Goal: Information Seeking & Learning: Learn about a topic

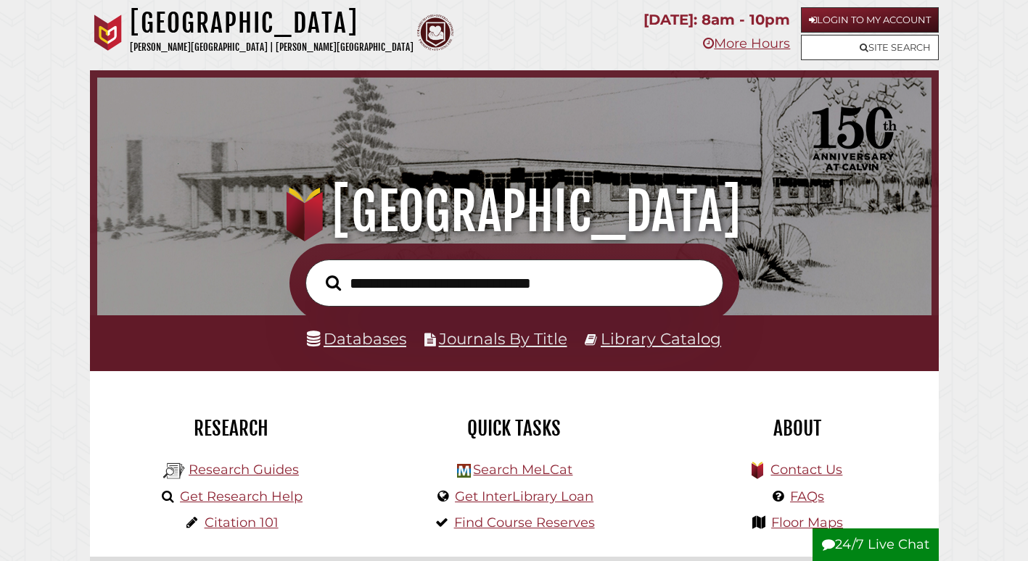
scroll to position [276, 827]
click at [367, 289] on input "text" at bounding box center [514, 283] width 418 height 47
click at [861, 51] on icon at bounding box center [863, 47] width 9 height 9
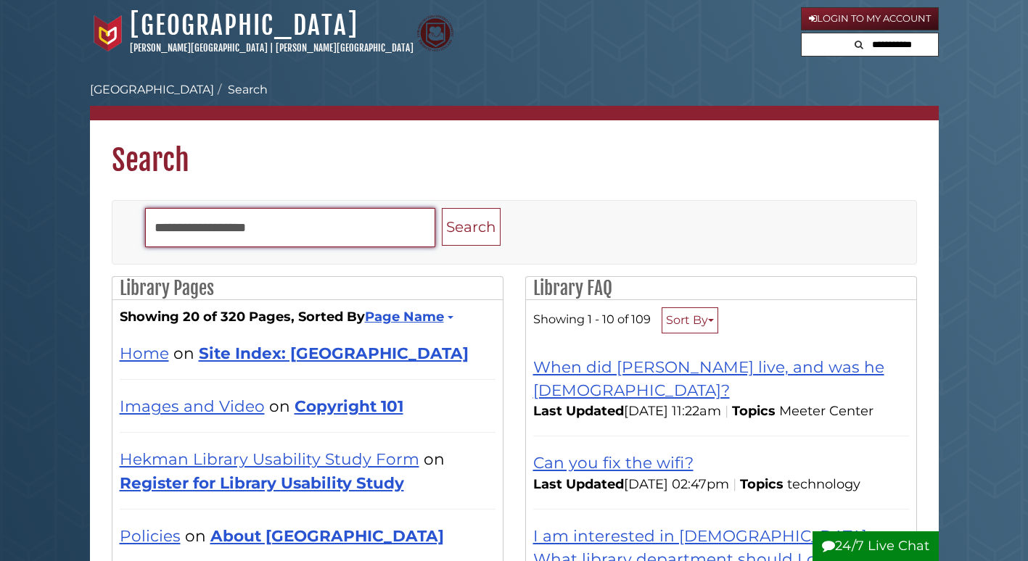
click at [297, 227] on input "Search" at bounding box center [290, 227] width 290 height 39
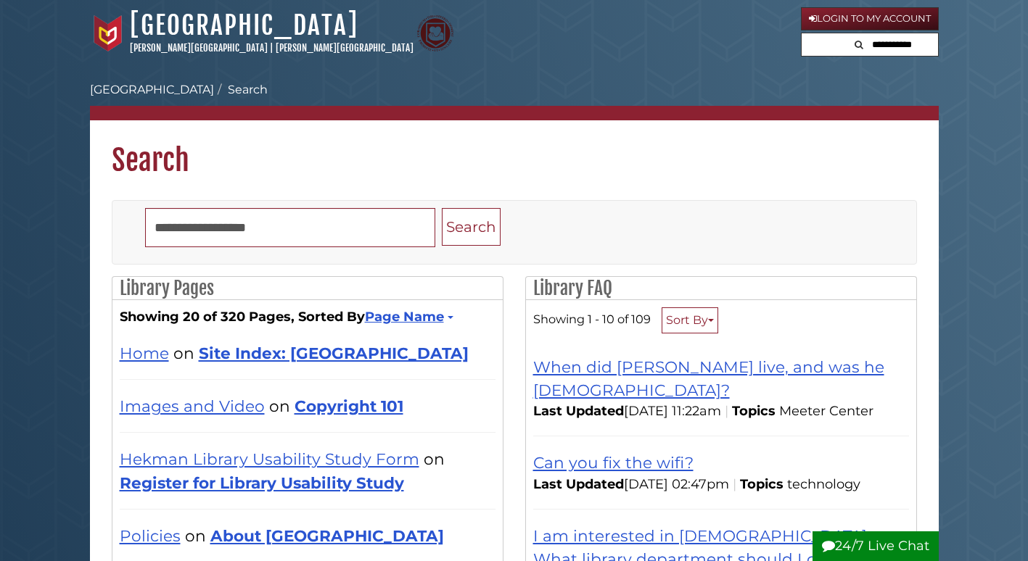
click at [214, 91] on li "Search" at bounding box center [241, 89] width 54 height 17
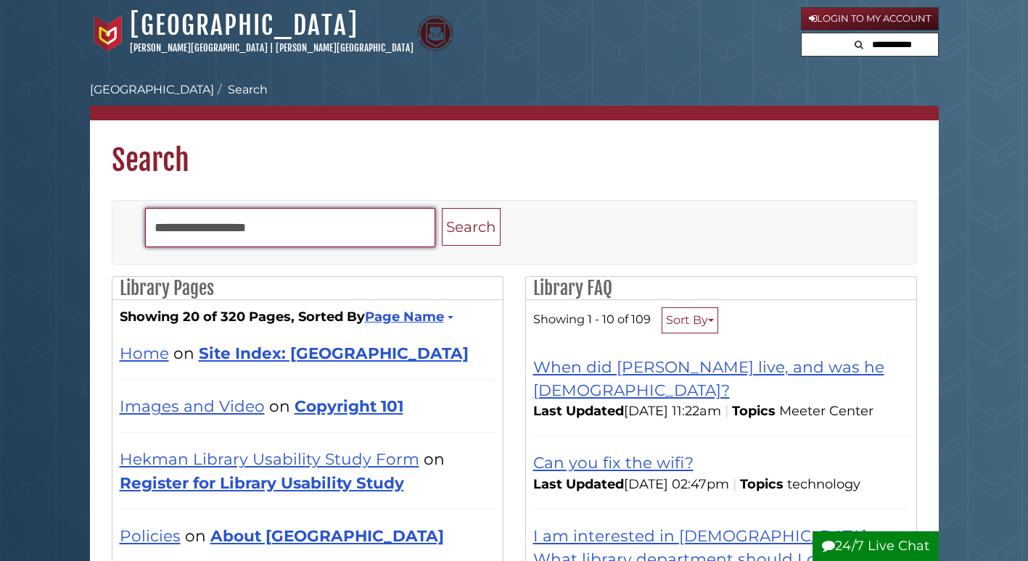
click at [228, 226] on input "Search" at bounding box center [290, 227] width 290 height 39
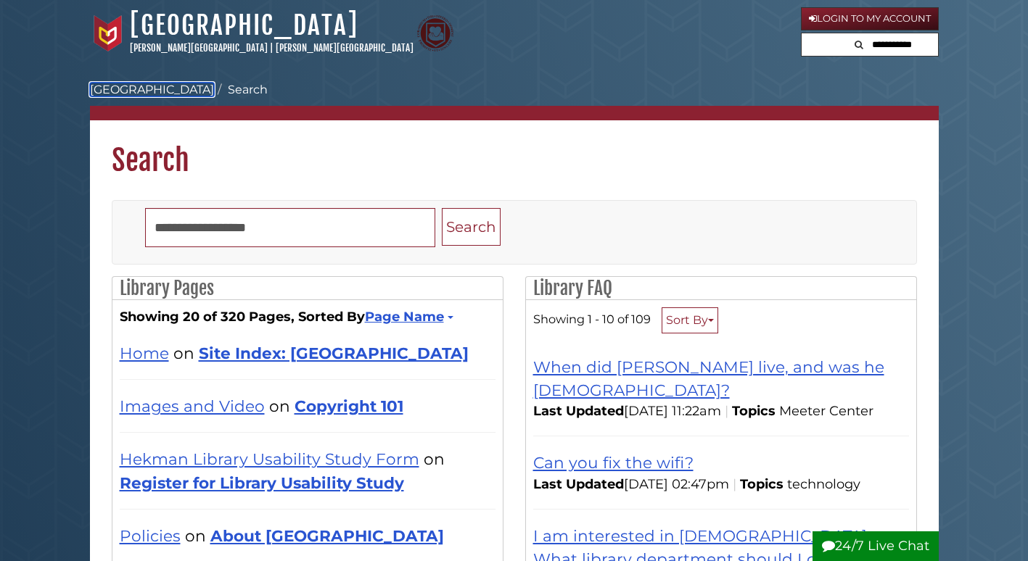
click at [147, 94] on link "Hekman Library" at bounding box center [152, 90] width 124 height 14
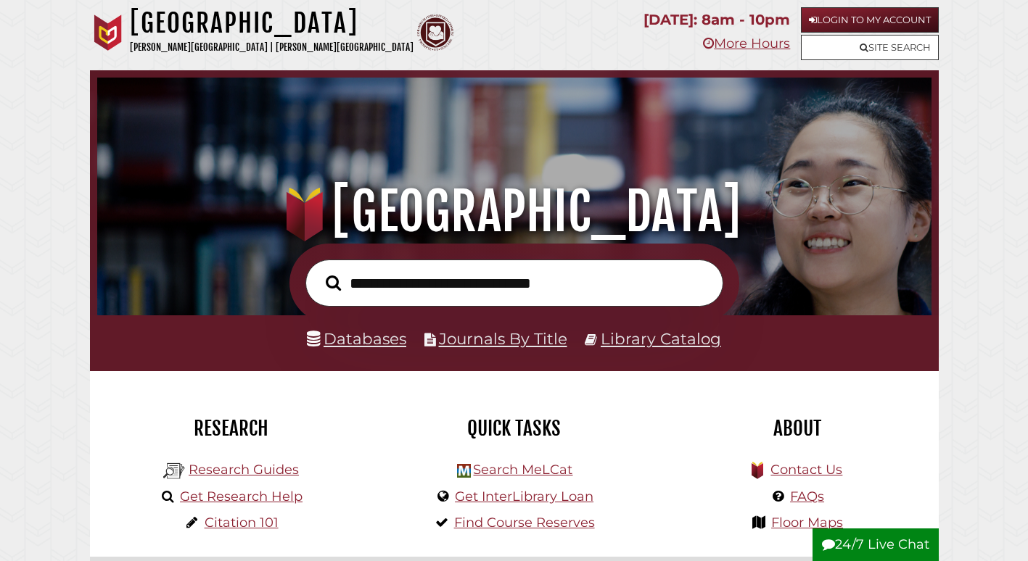
scroll to position [276, 827]
click at [208, 492] on link "Get Research Help" at bounding box center [241, 497] width 123 height 16
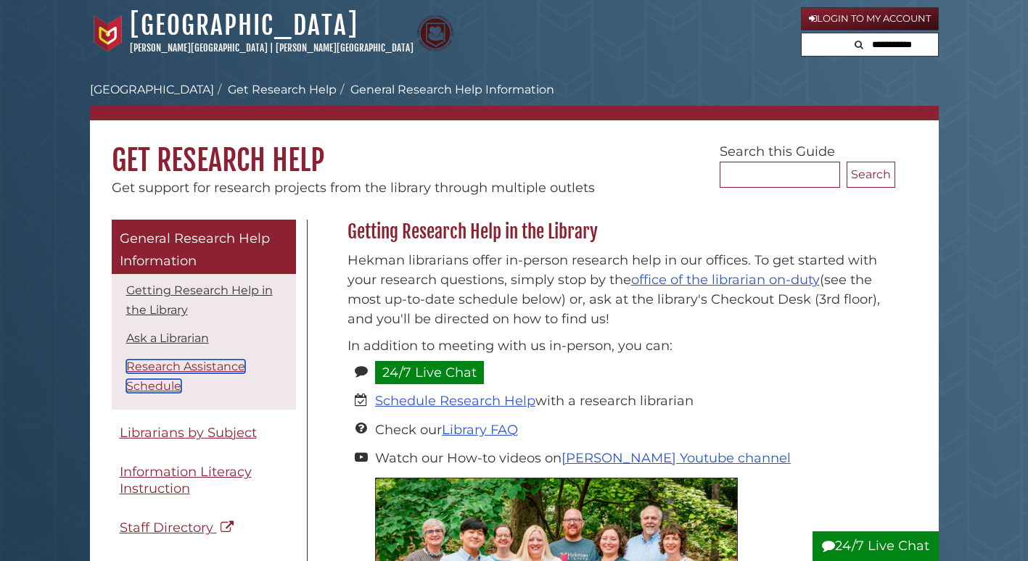
click at [203, 368] on link "Research Assistance Schedule" at bounding box center [185, 376] width 119 height 33
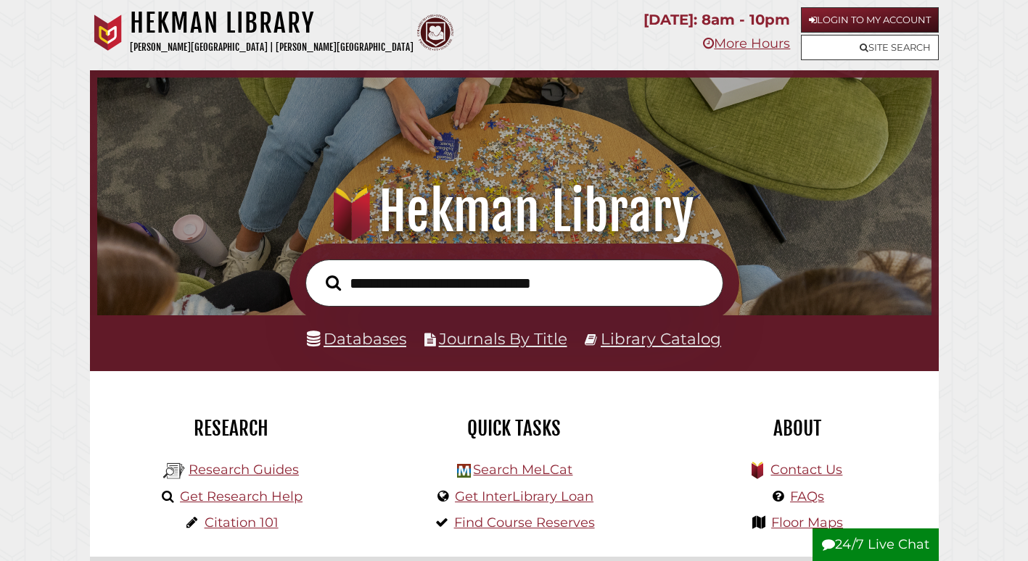
scroll to position [276, 827]
click at [265, 466] on link "Research Guides" at bounding box center [244, 470] width 110 height 16
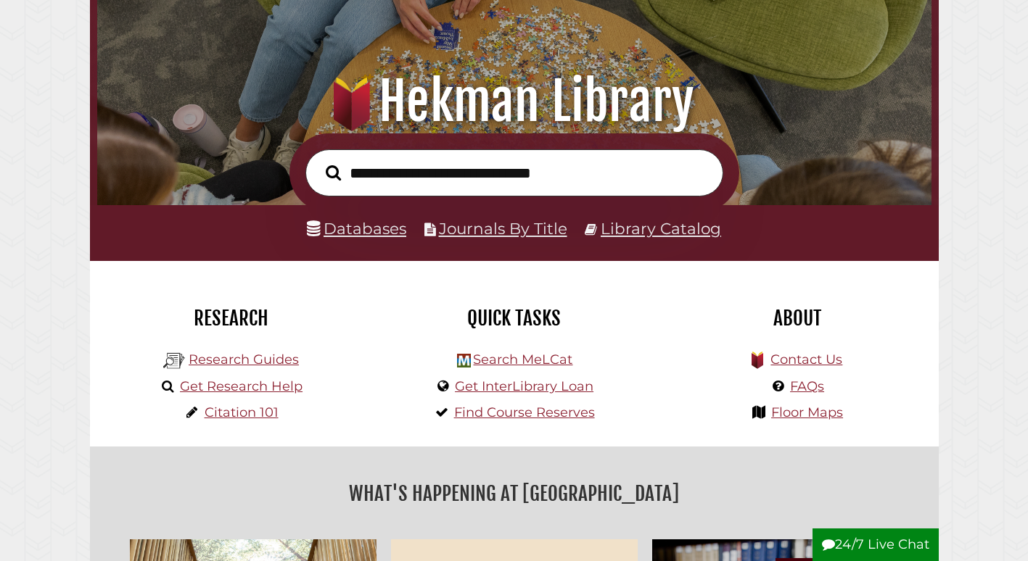
scroll to position [111, 0]
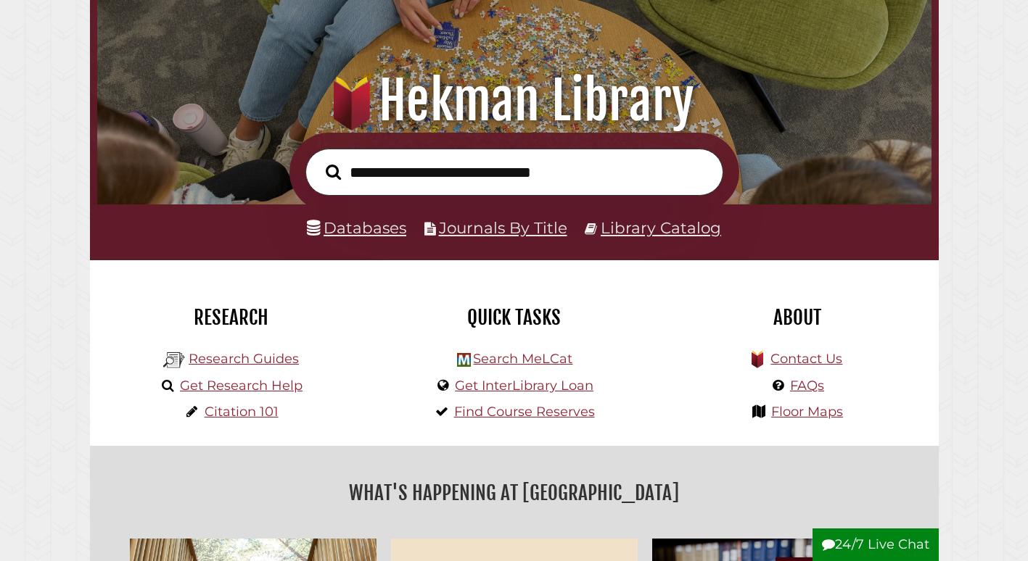
click at [381, 408] on div "Quick Tasks Search MeLCat Get InterLibrary Loan Find Course Reserves" at bounding box center [514, 353] width 283 height 186
click at [557, 363] on link "Search MeLCat" at bounding box center [522, 359] width 99 height 16
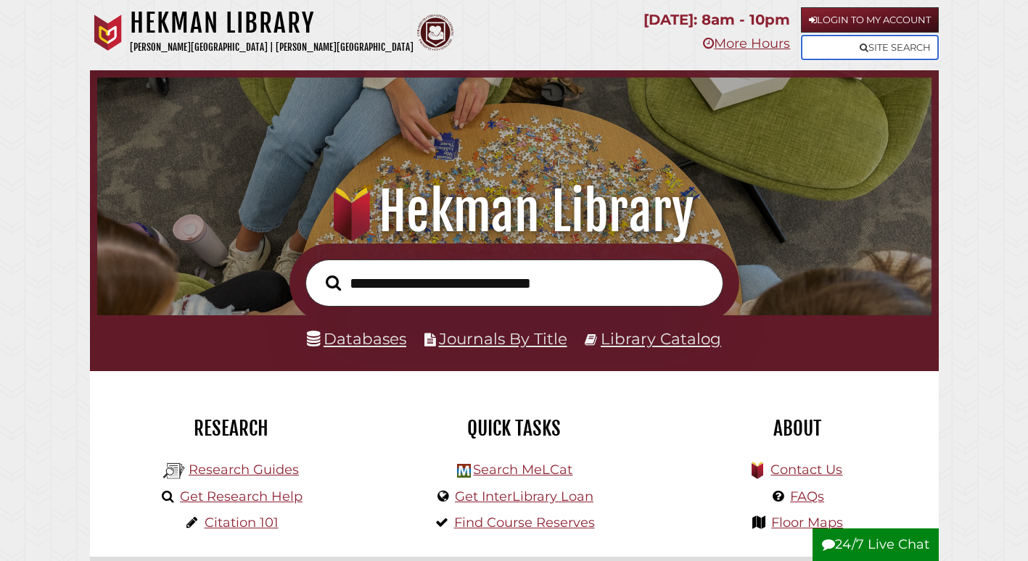
click at [831, 38] on link "Site Search" at bounding box center [870, 47] width 138 height 25
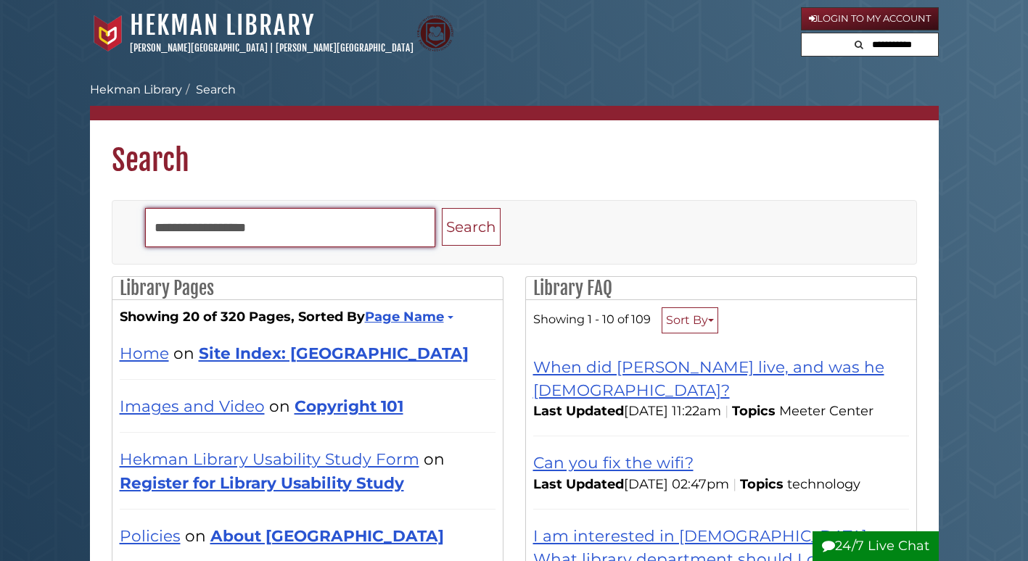
click at [193, 222] on input "Search" at bounding box center [290, 227] width 290 height 39
click at [442, 208] on button "Search" at bounding box center [471, 227] width 59 height 38
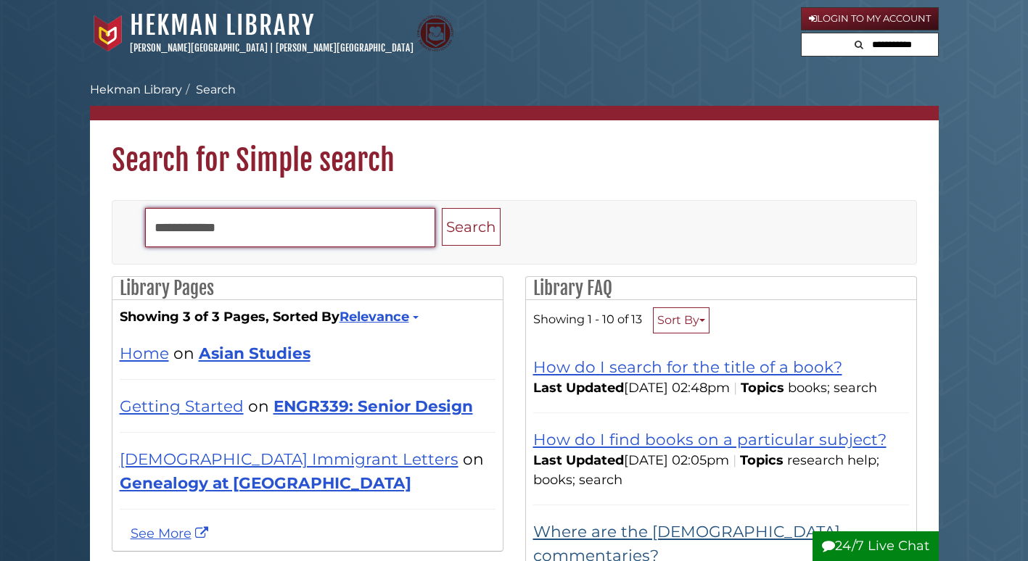
type input "**********"
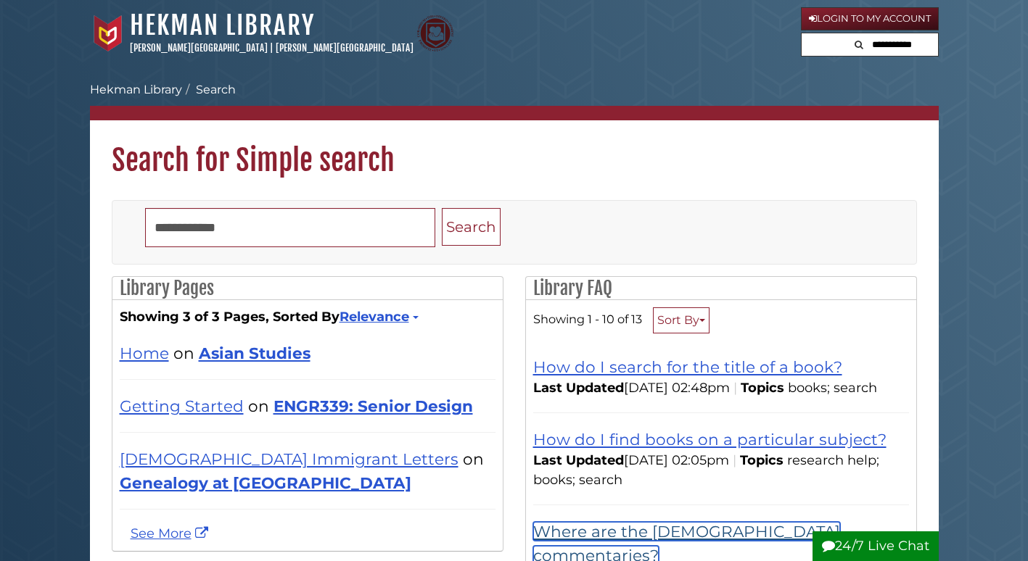
click at [553, 549] on link "Where are the Bible commentaries?" at bounding box center [686, 543] width 307 height 42
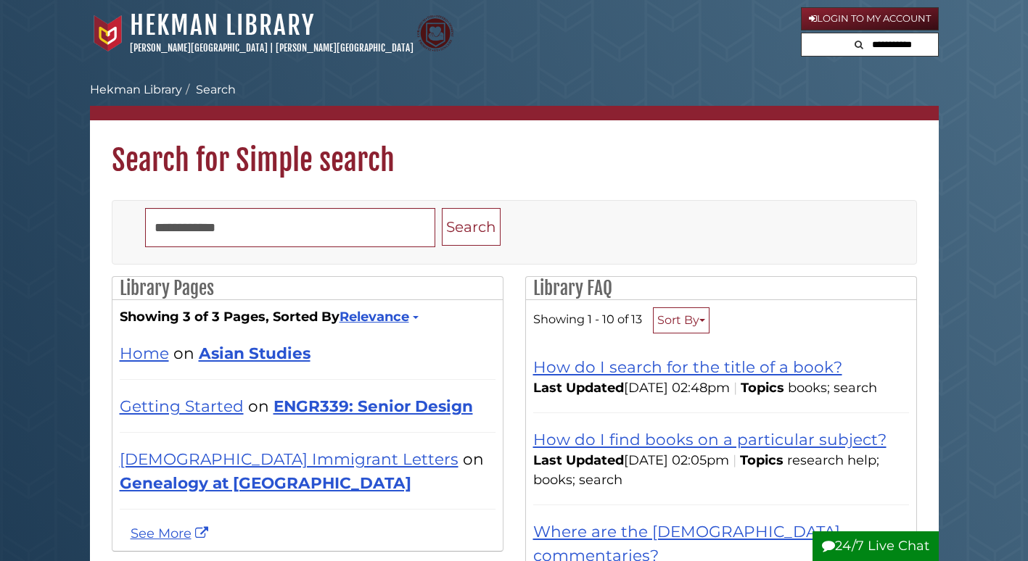
click at [870, 52] on input "text" at bounding box center [893, 44] width 87 height 23
click at [881, 54] on input "**********" at bounding box center [869, 44] width 136 height 23
type input "*"
click at [177, 91] on link "Hekman Library" at bounding box center [136, 90] width 92 height 14
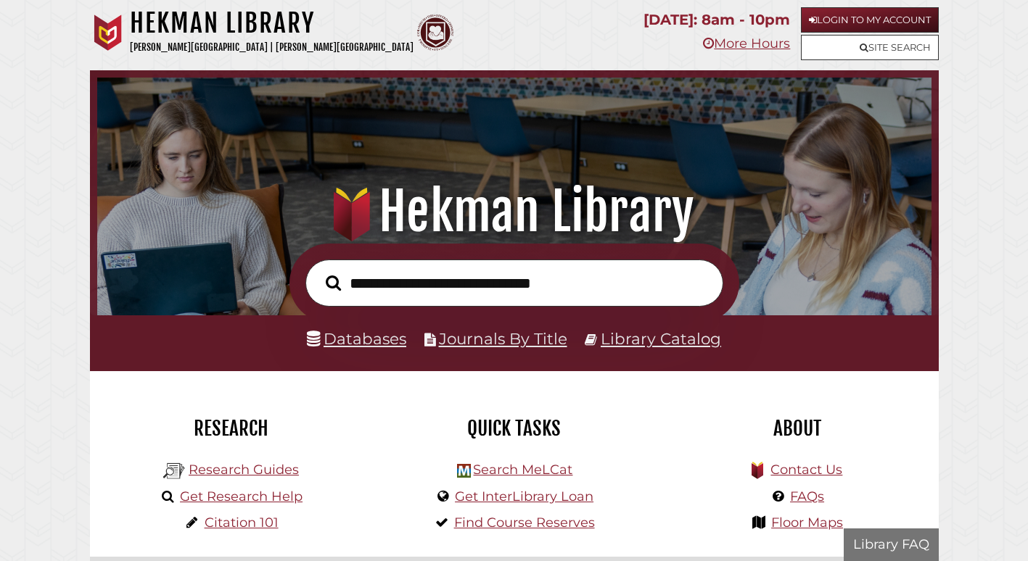
scroll to position [276, 827]
click at [447, 288] on input "text" at bounding box center [514, 283] width 418 height 47
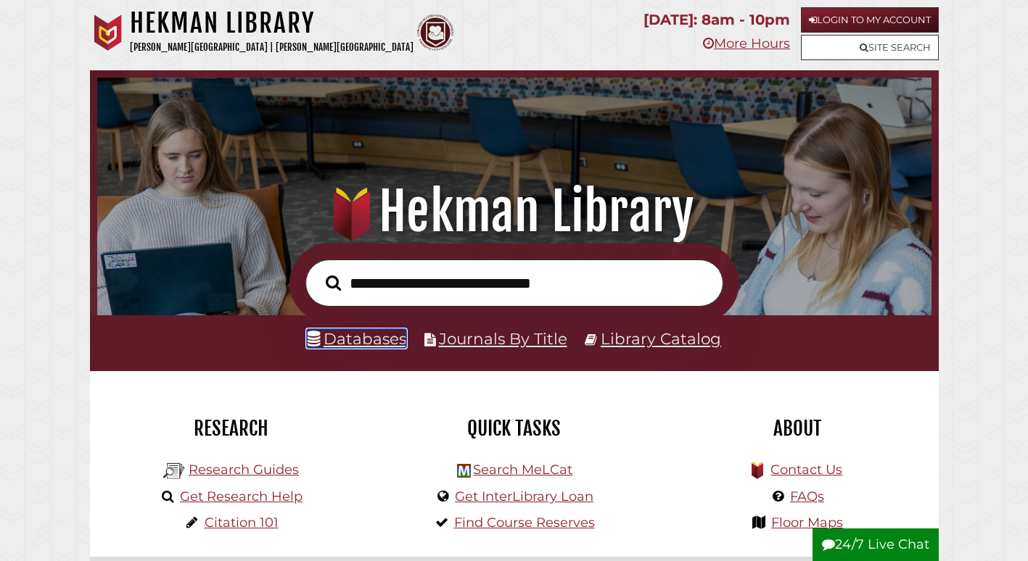
click at [397, 337] on link "Databases" at bounding box center [356, 338] width 99 height 19
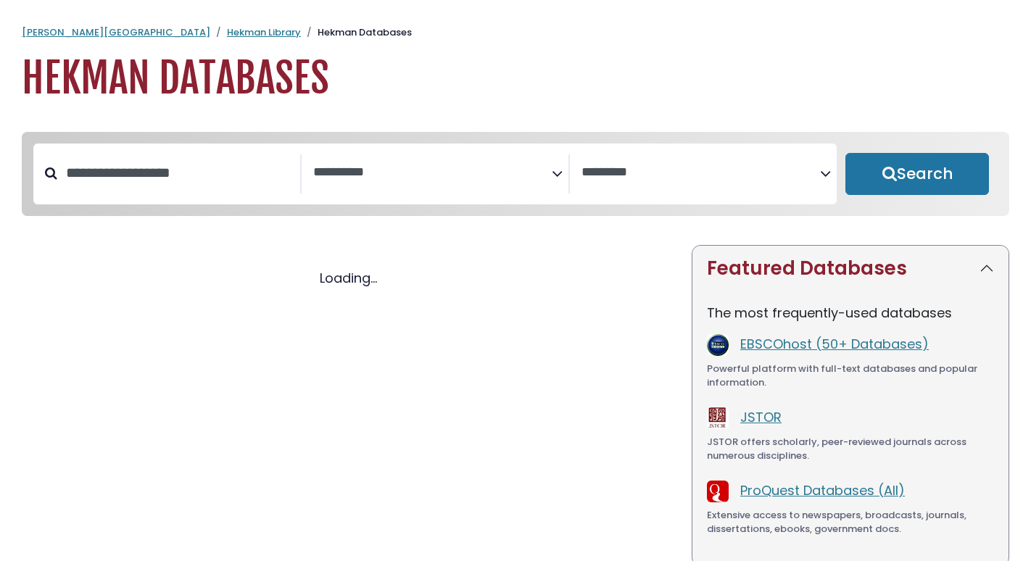
select select "Database Subject Filter"
select select "Database Vendors Filter"
select select "Database Subject Filter"
select select "Database Vendors Filter"
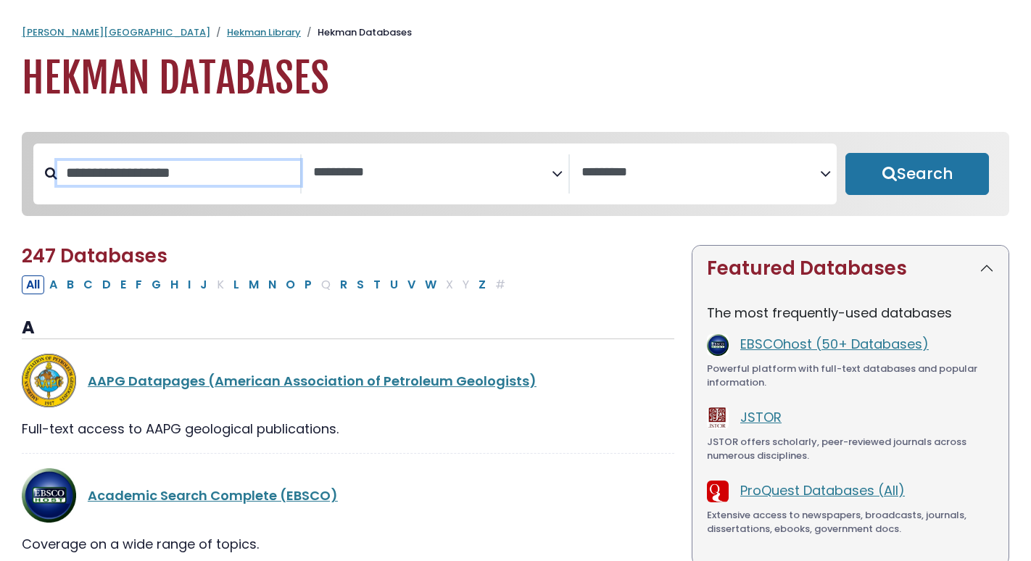
click at [150, 170] on input "Search database by title or keyword" at bounding box center [178, 173] width 243 height 24
click at [217, 178] on input "Search database by title or keyword" at bounding box center [178, 173] width 243 height 24
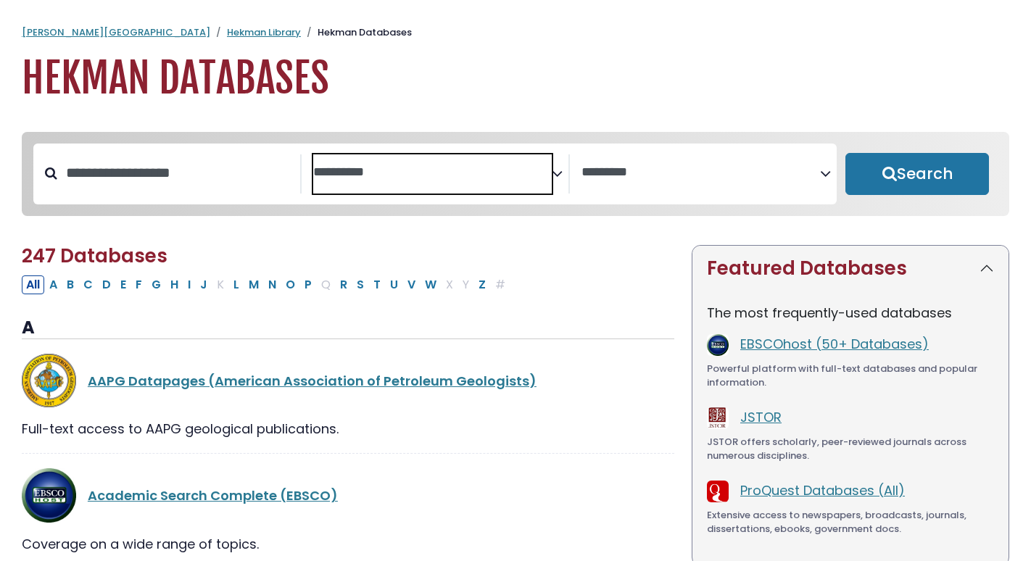
click at [395, 179] on textarea "Search" at bounding box center [432, 172] width 239 height 15
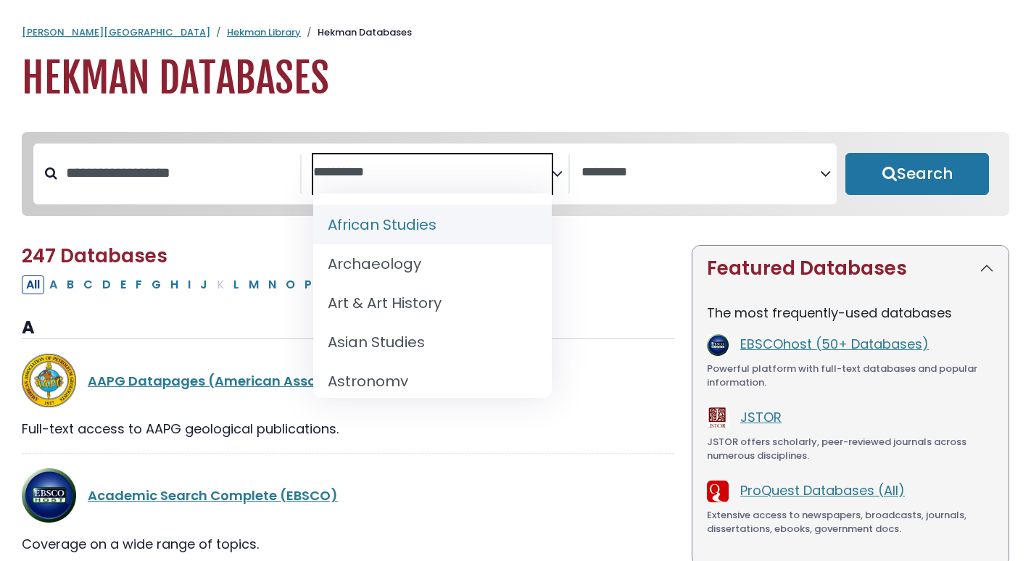
click at [509, 175] on textarea "Search" at bounding box center [432, 172] width 239 height 15
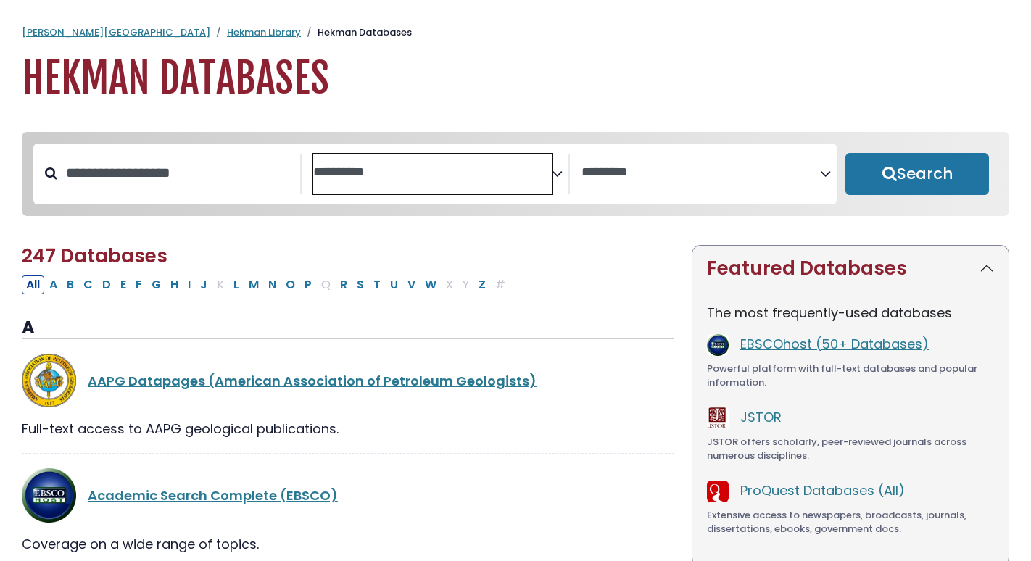
click at [509, 175] on textarea "Search" at bounding box center [432, 172] width 239 height 15
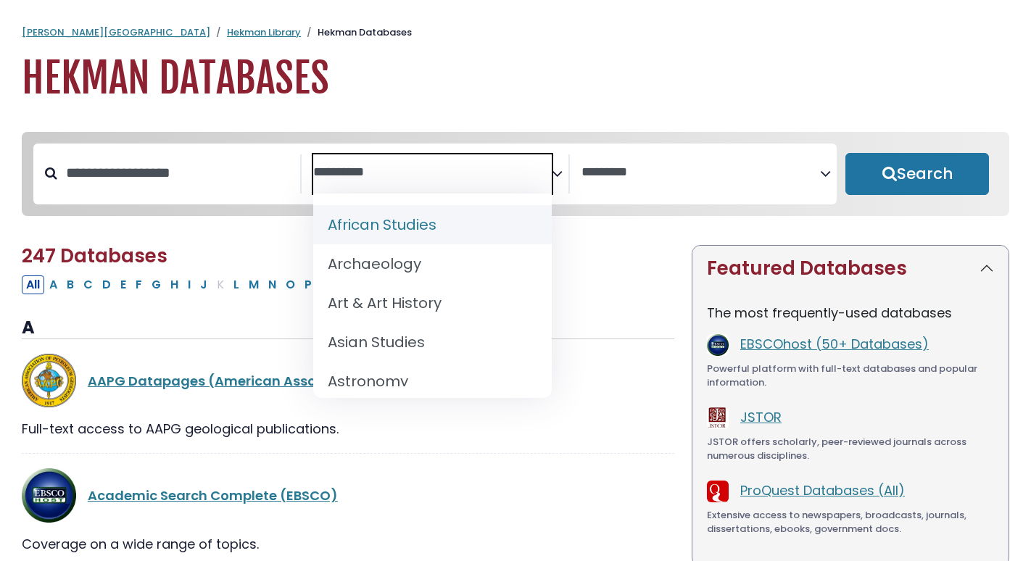
click at [688, 176] on textarea "Search" at bounding box center [701, 172] width 239 height 15
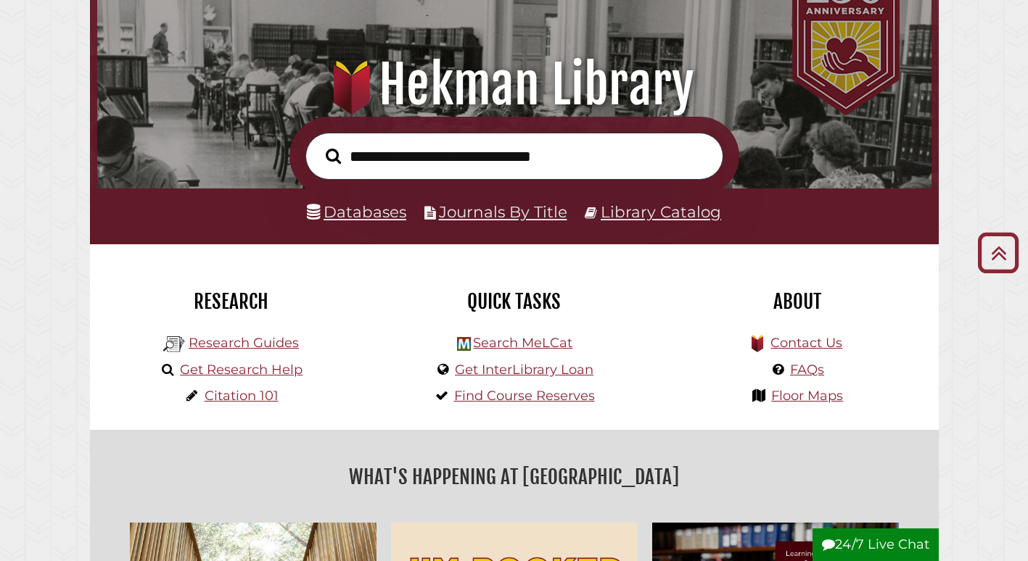
scroll to position [53, 0]
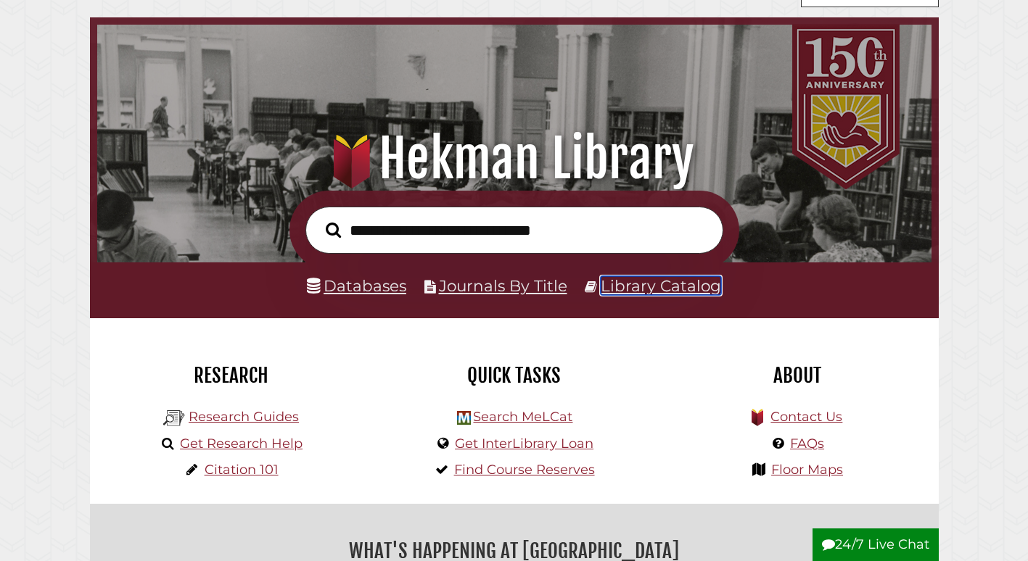
click at [633, 289] on link "Library Catalog" at bounding box center [661, 285] width 120 height 19
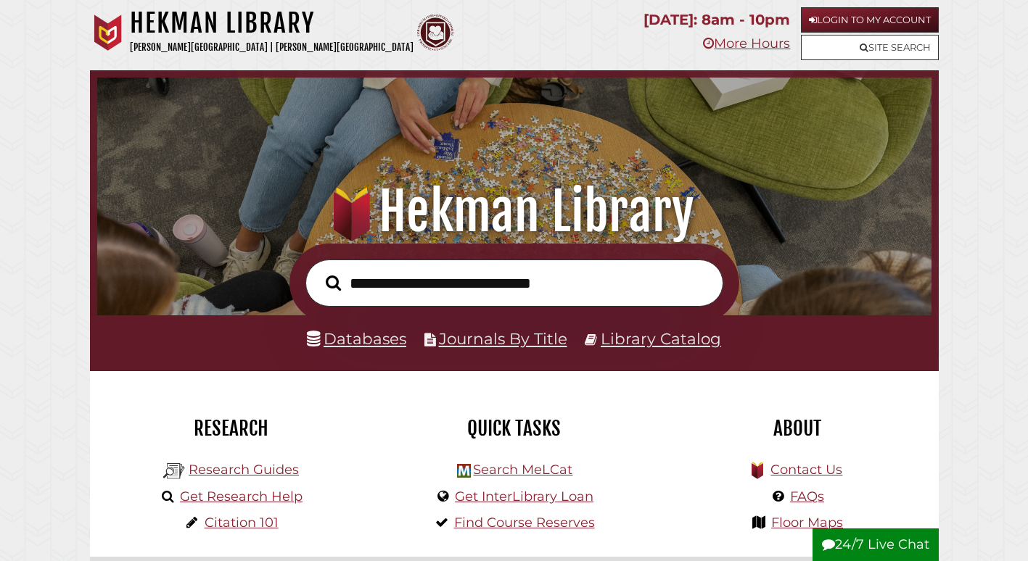
scroll to position [276, 827]
click at [640, 344] on link "Library Catalog" at bounding box center [661, 338] width 120 height 19
